Goal: Find specific page/section: Find specific page/section

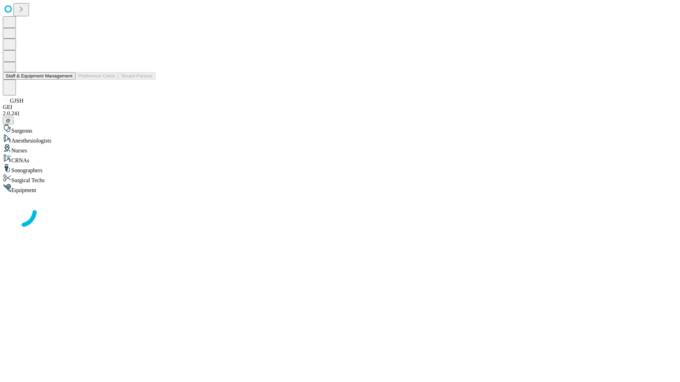
click at [68, 80] on button "Staff & Equipment Management" at bounding box center [39, 75] width 73 height 7
